Goal: Check status: Check status

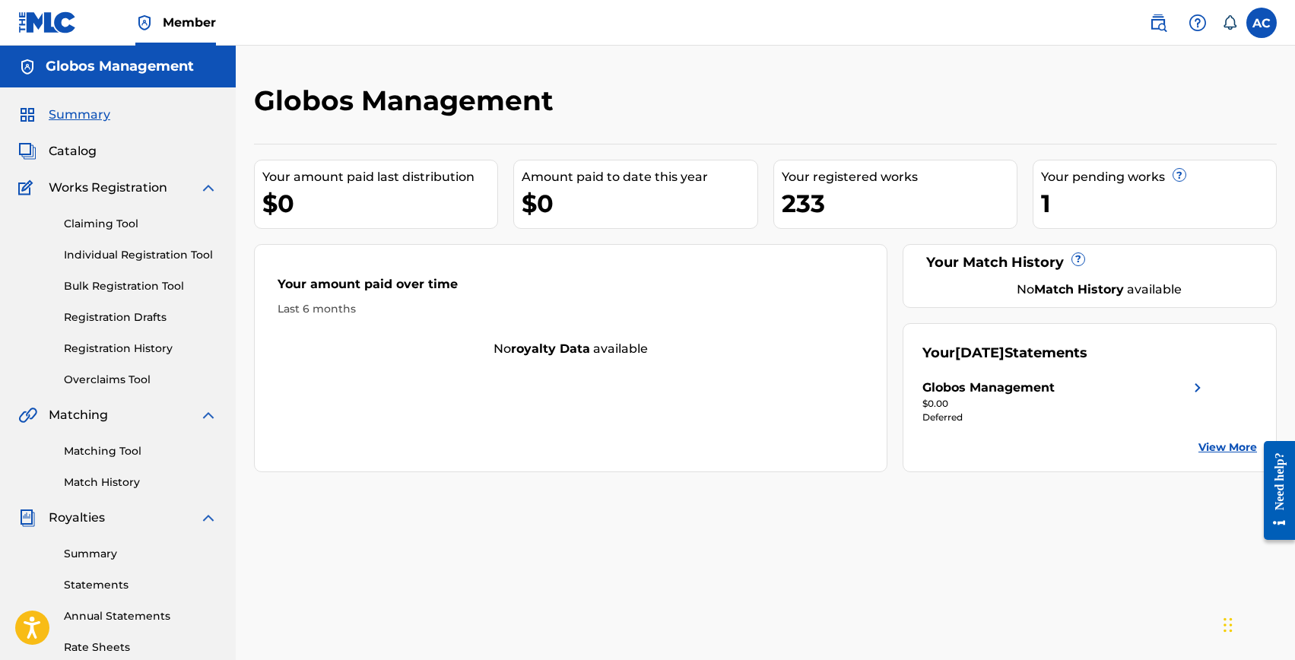
click at [1215, 444] on link "View More" at bounding box center [1228, 448] width 59 height 16
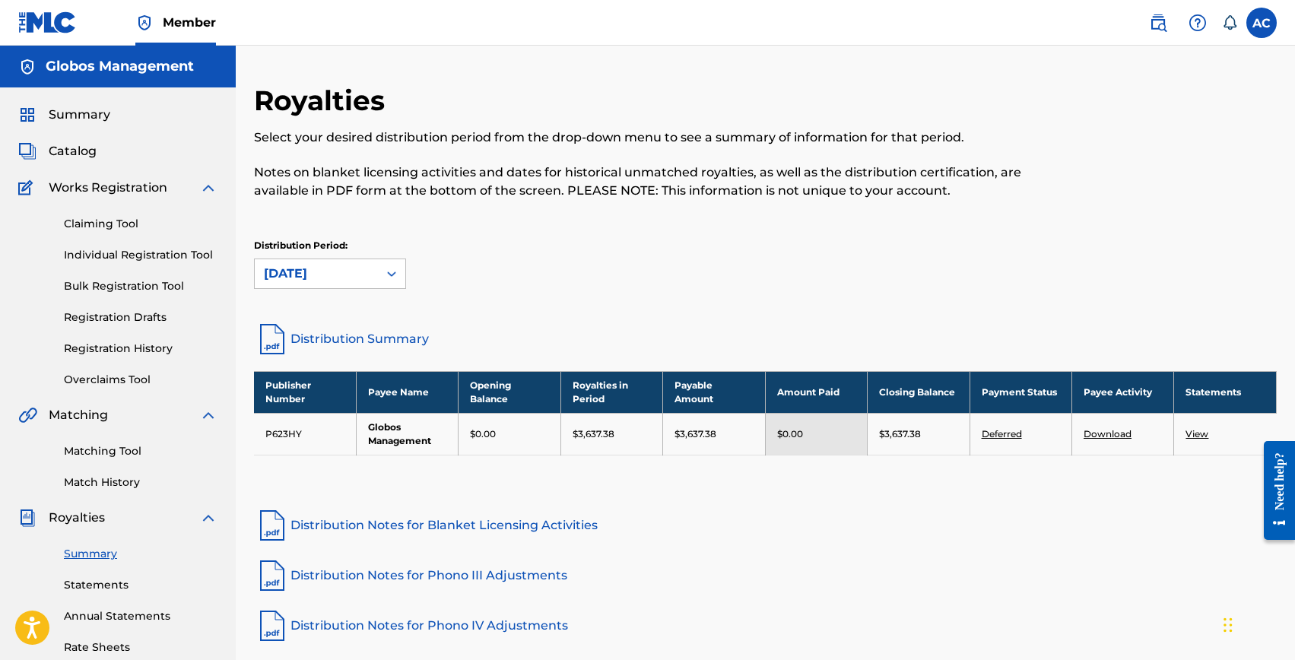
click at [120, 261] on link "Individual Registration Tool" at bounding box center [141, 255] width 154 height 16
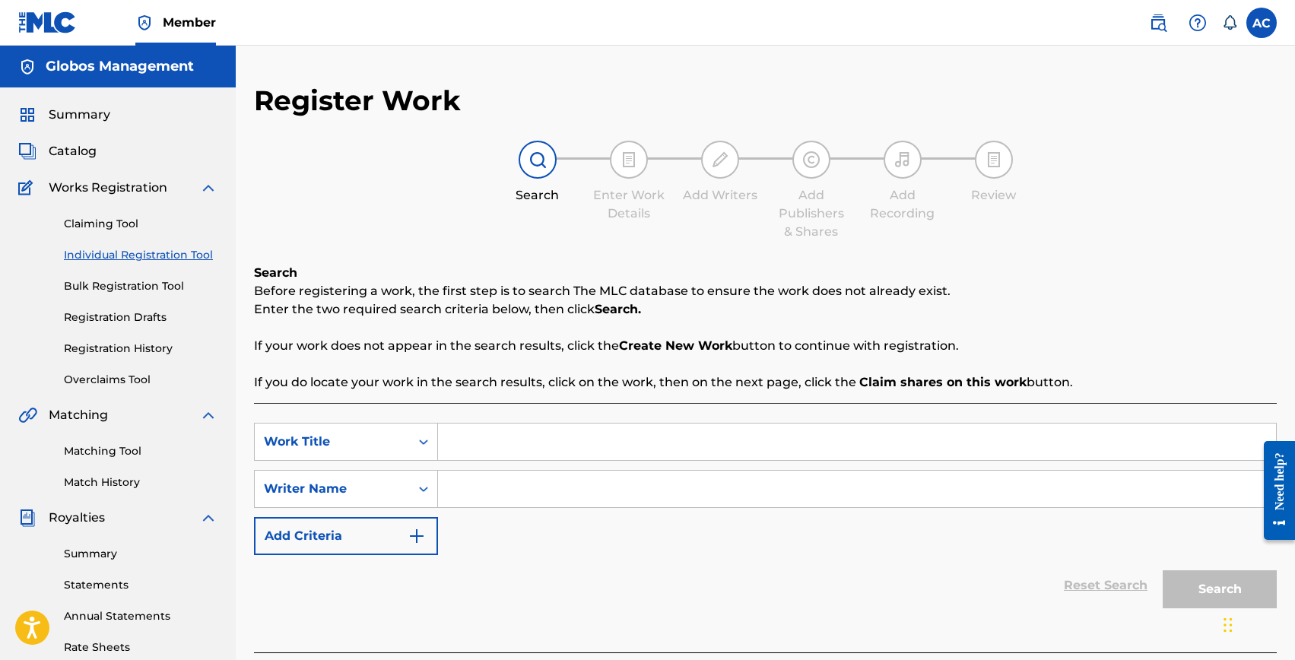
click at [122, 342] on link "Registration History" at bounding box center [141, 349] width 154 height 16
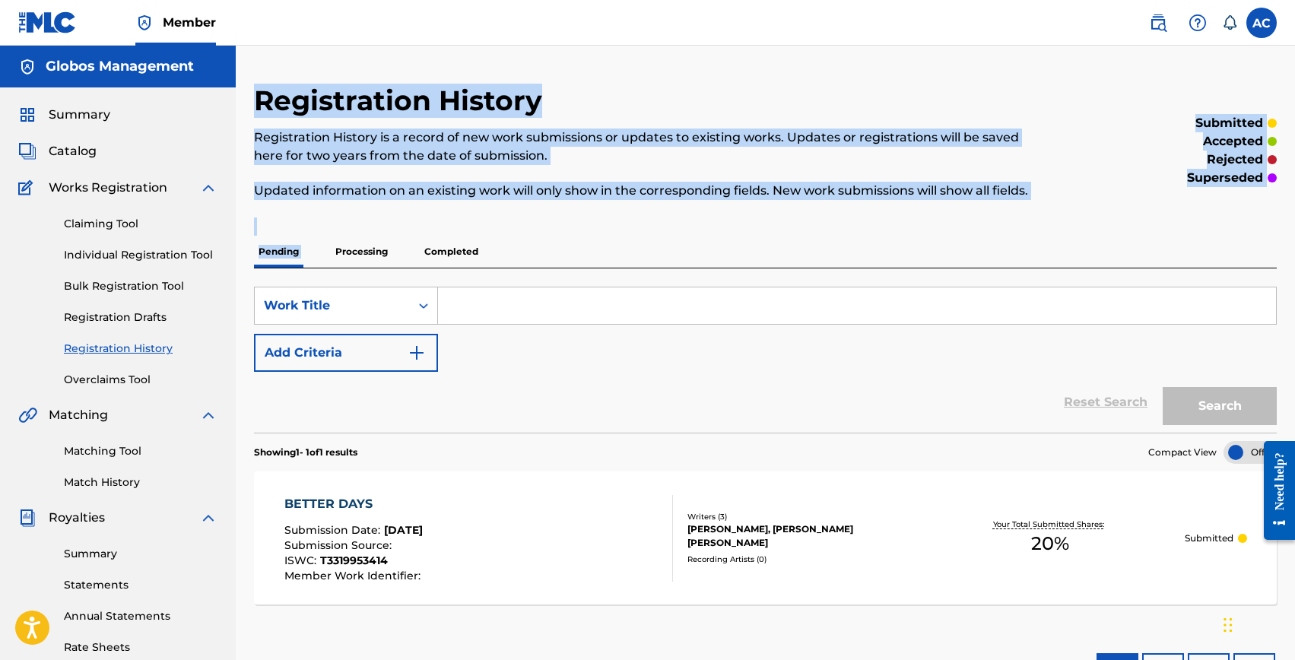
click at [352, 237] on div "Registration History Registration History is a record of new work submissions o…" at bounding box center [765, 392] width 1023 height 617
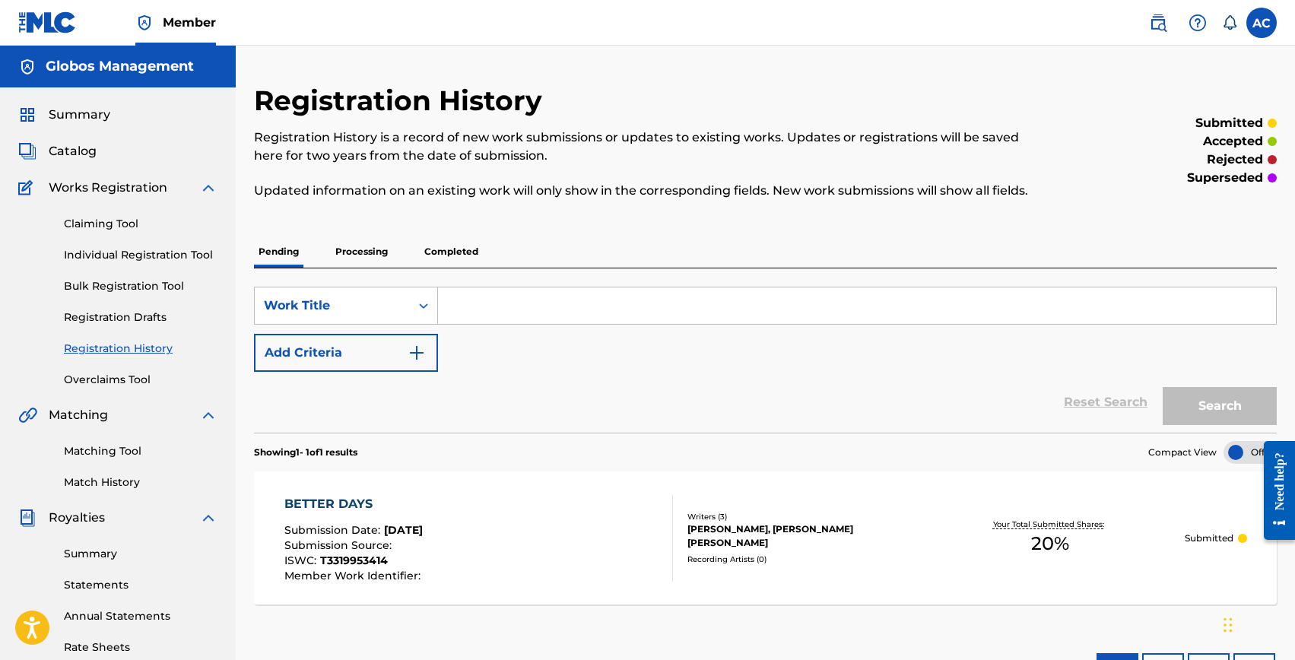
click at [365, 259] on p "Processing" at bounding box center [362, 252] width 62 height 32
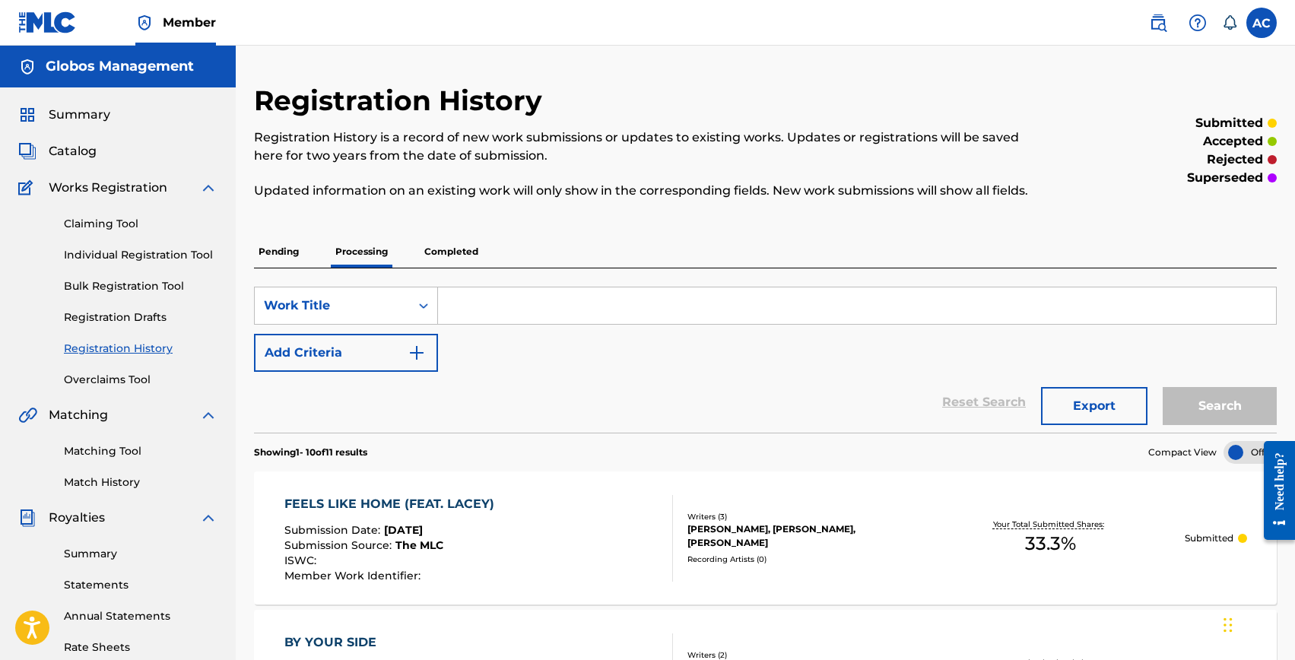
click at [443, 254] on p "Completed" at bounding box center [451, 252] width 63 height 32
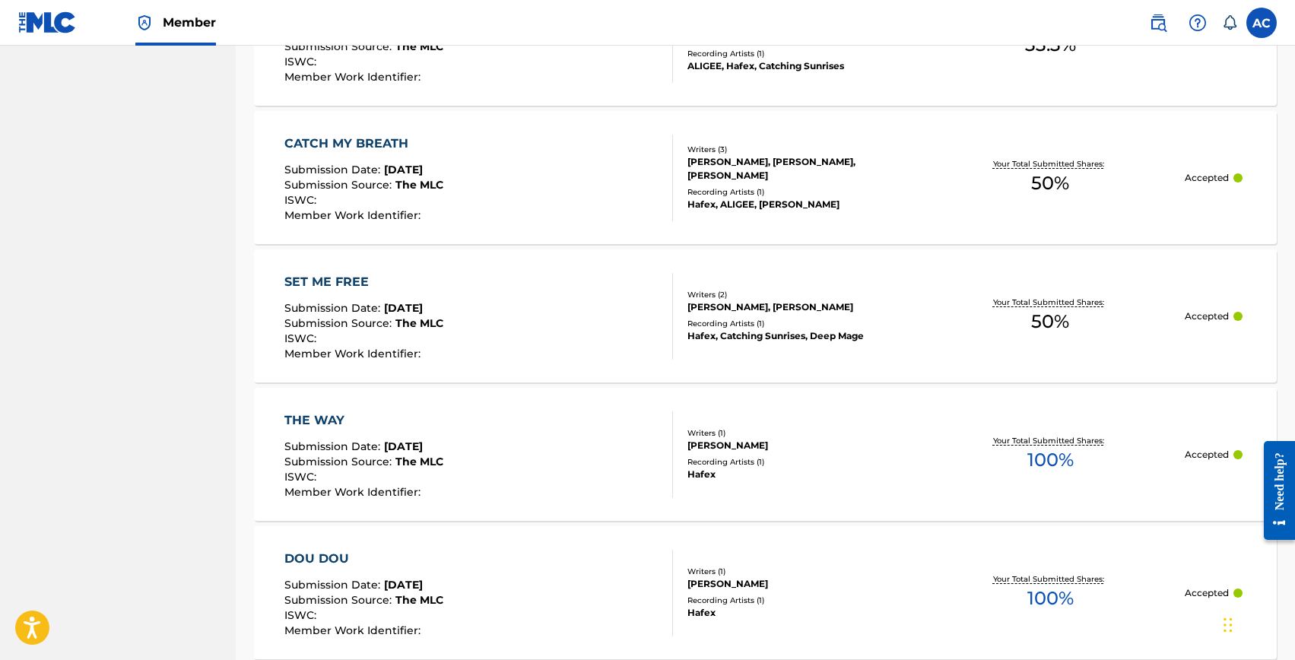
scroll to position [1428, 0]
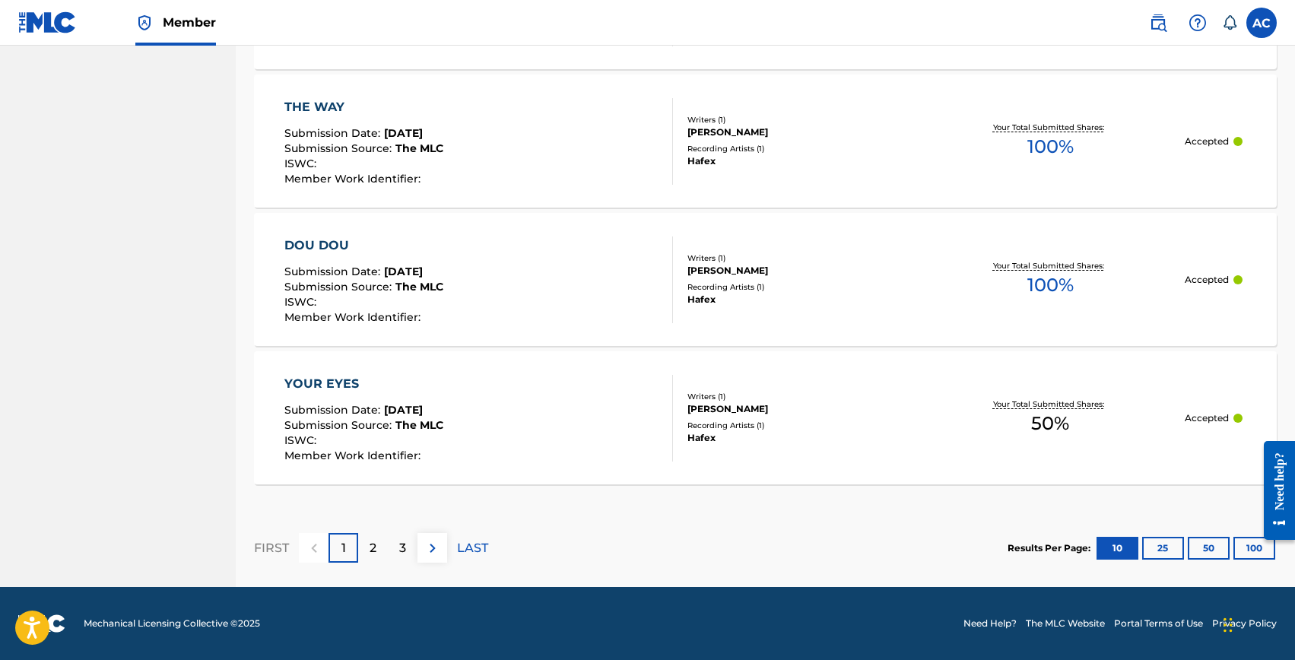
click at [383, 545] on div "2" at bounding box center [373, 548] width 30 height 30
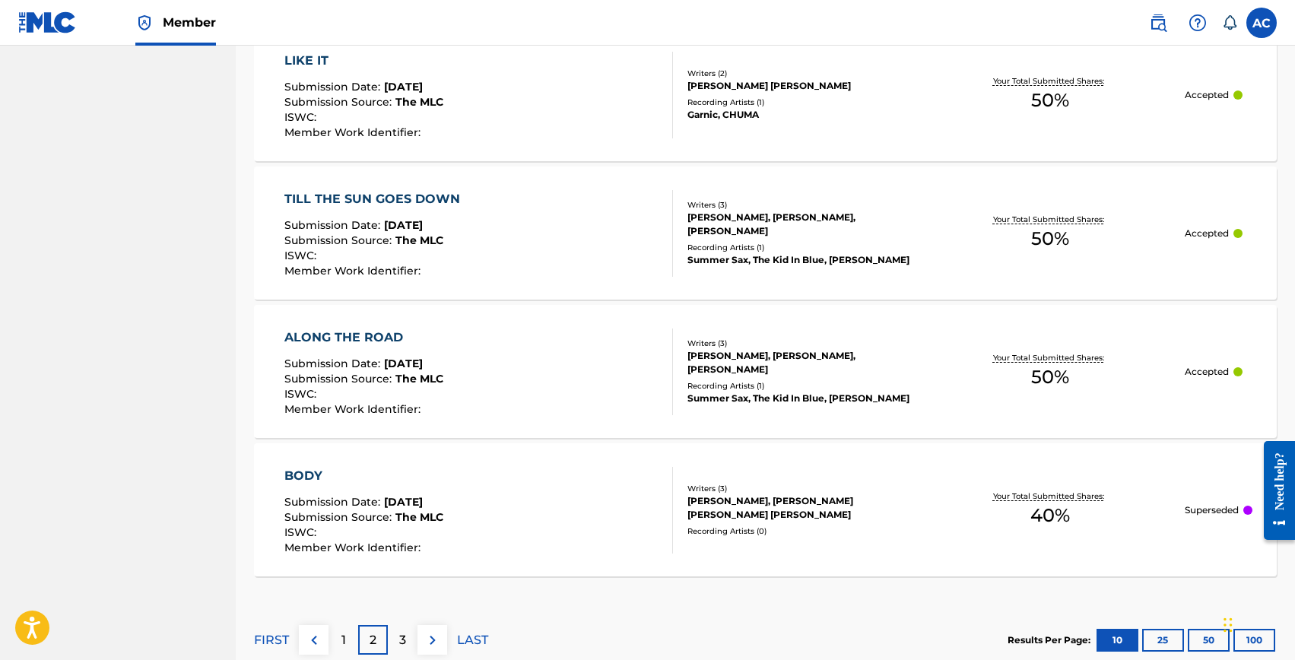
scroll to position [1331, 0]
